Goal: Navigation & Orientation: Find specific page/section

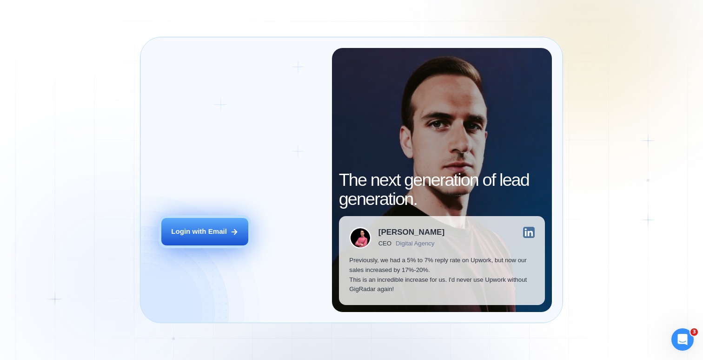
click at [193, 235] on div "Login with Email" at bounding box center [199, 232] width 56 height 10
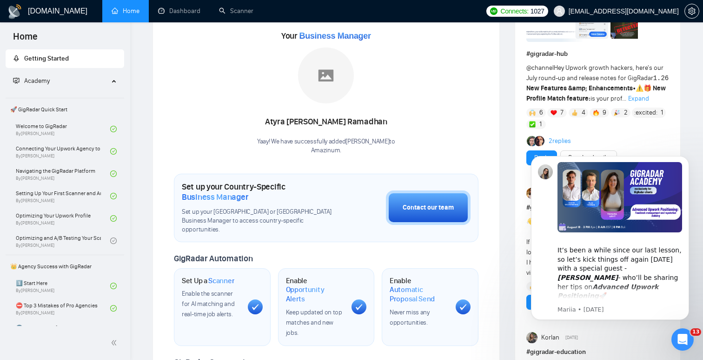
scroll to position [125, 0]
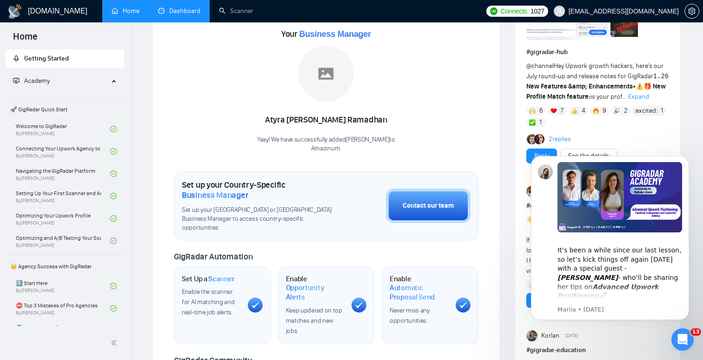
click at [201, 7] on link "Dashboard" at bounding box center [179, 11] width 42 height 8
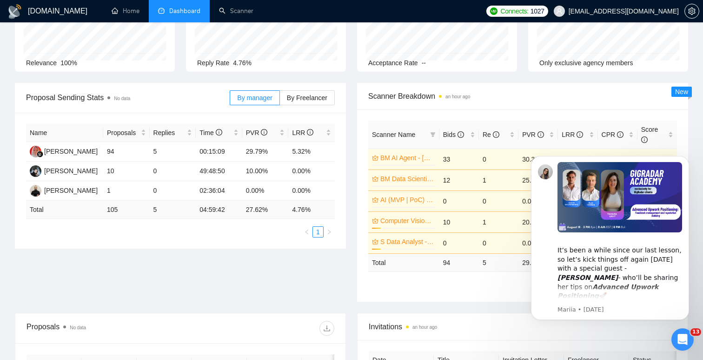
scroll to position [82, 0]
